Goal: Browse casually: Explore the website without a specific task or goal

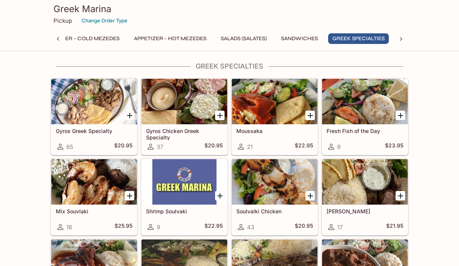
scroll to position [706, 0]
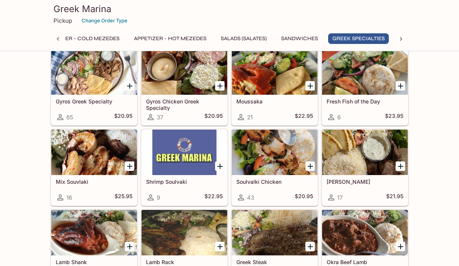
click at [307, 147] on div at bounding box center [275, 152] width 86 height 45
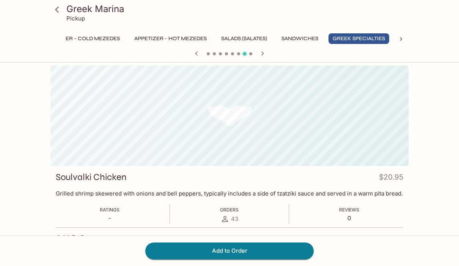
scroll to position [0, 30]
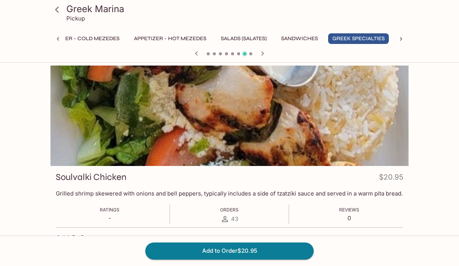
click at [379, 135] on div at bounding box center [229, 116] width 358 height 100
click at [400, 116] on div at bounding box center [229, 116] width 358 height 100
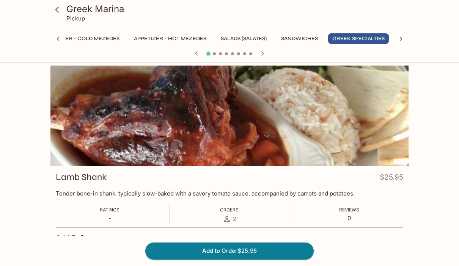
click at [390, 121] on div at bounding box center [229, 116] width 358 height 100
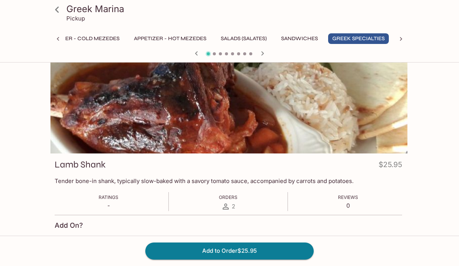
scroll to position [0, 0]
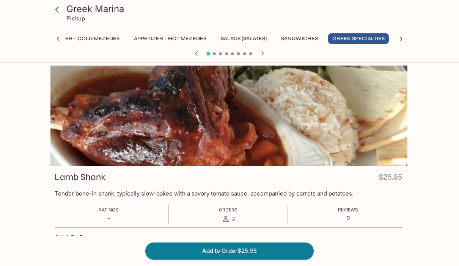
click at [379, 117] on div at bounding box center [228, 116] width 358 height 100
click at [379, 116] on div at bounding box center [228, 116] width 358 height 100
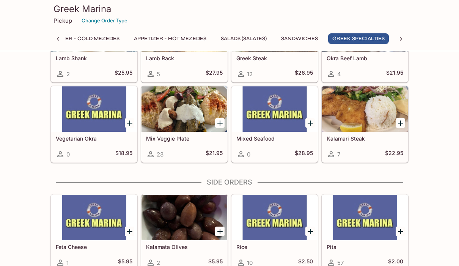
scroll to position [900, 0]
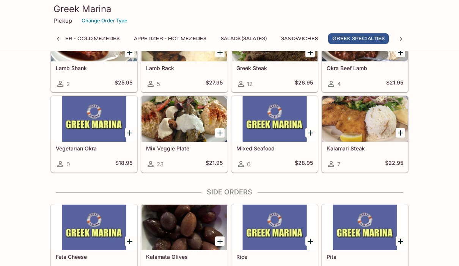
click at [384, 119] on div at bounding box center [365, 118] width 86 height 45
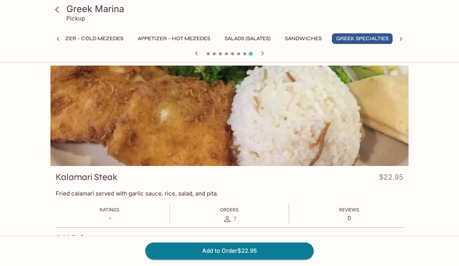
scroll to position [0, 30]
click at [383, 130] on div at bounding box center [229, 116] width 358 height 100
